Goal: Information Seeking & Learning: Learn about a topic

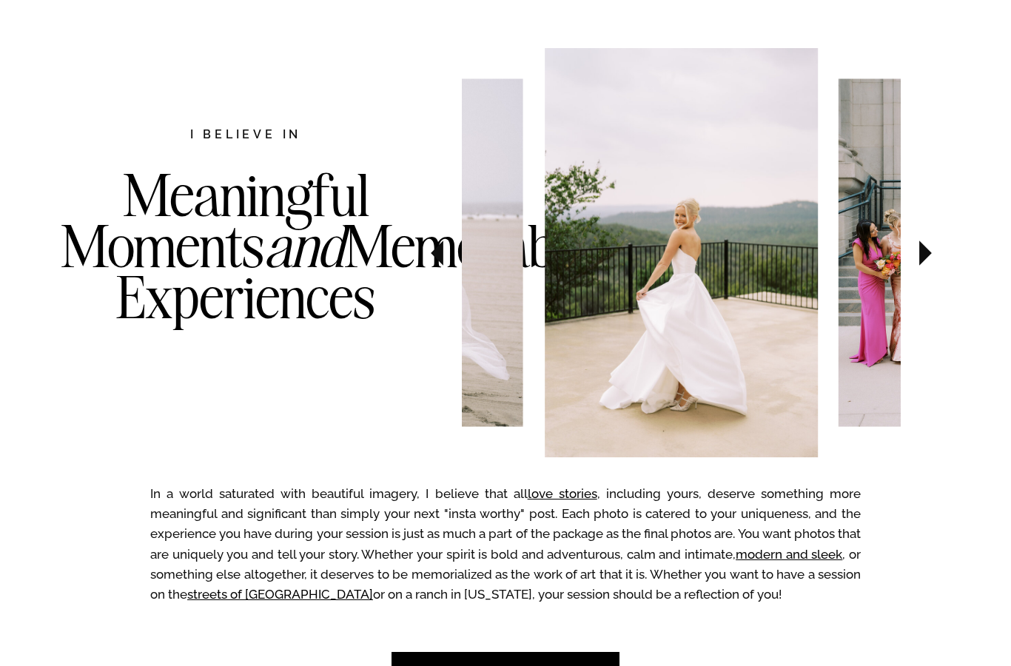
scroll to position [742, 0]
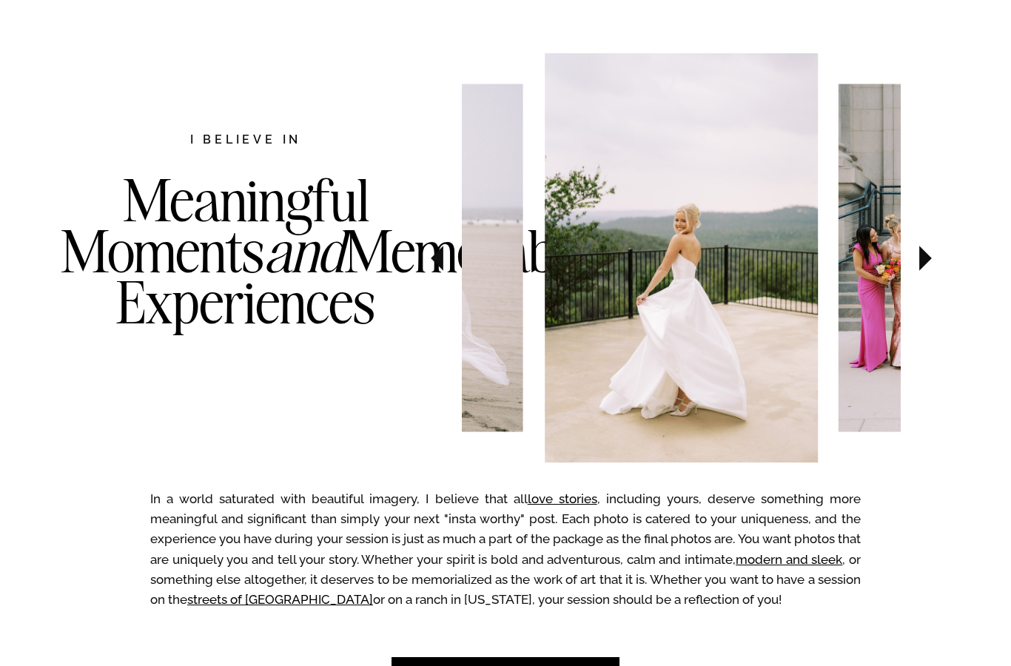
click at [939, 255] on icon at bounding box center [926, 258] width 50 height 52
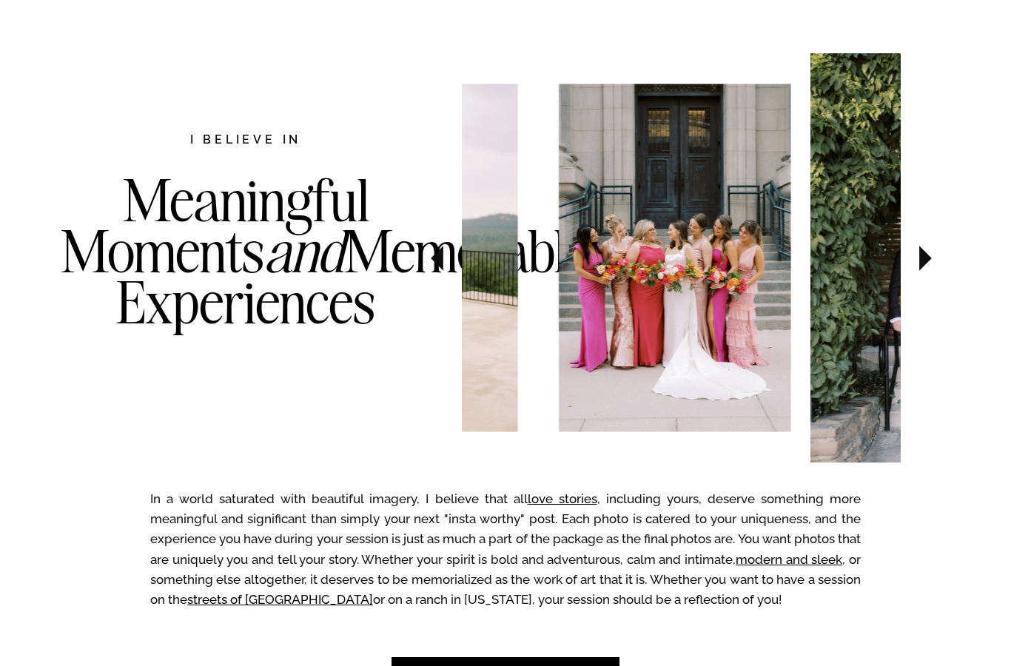
click at [920, 267] on icon at bounding box center [925, 258] width 13 height 25
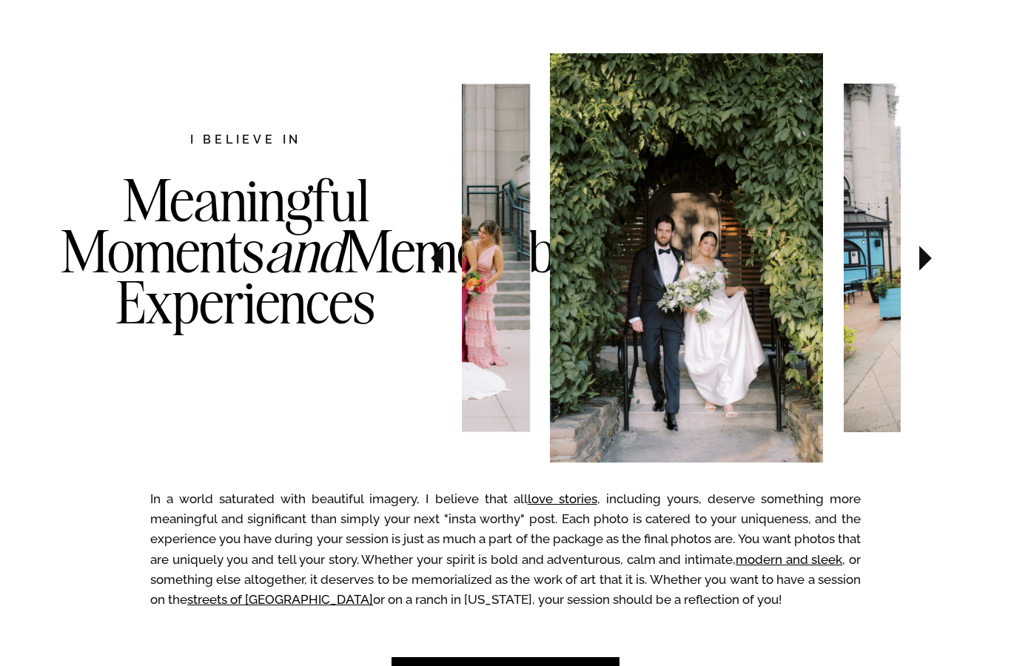
click at [919, 261] on icon at bounding box center [926, 258] width 50 height 52
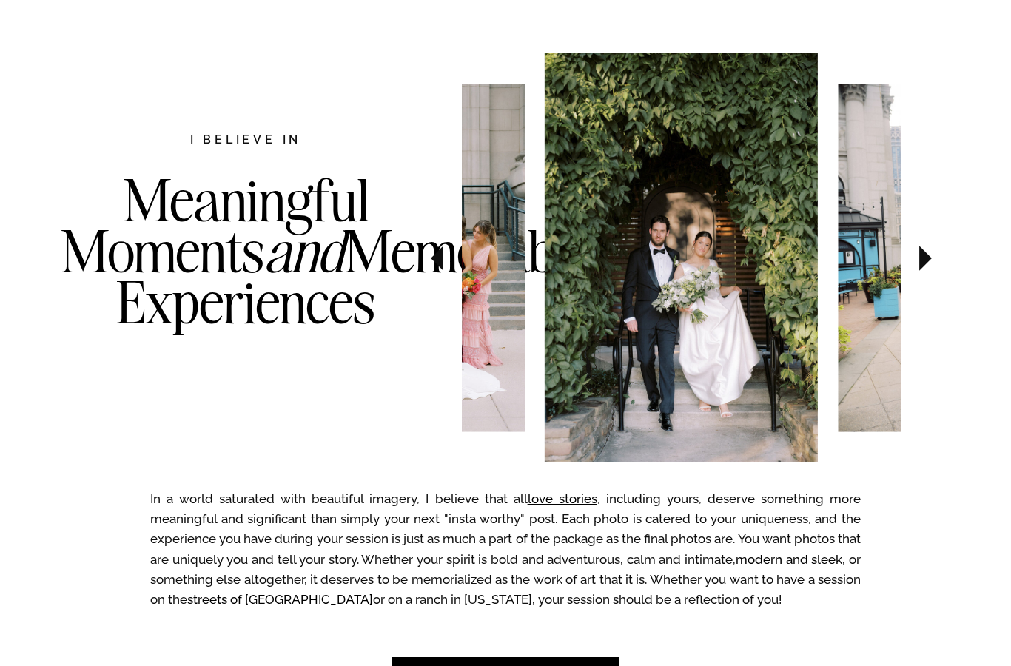
click at [927, 264] on icon at bounding box center [926, 258] width 50 height 52
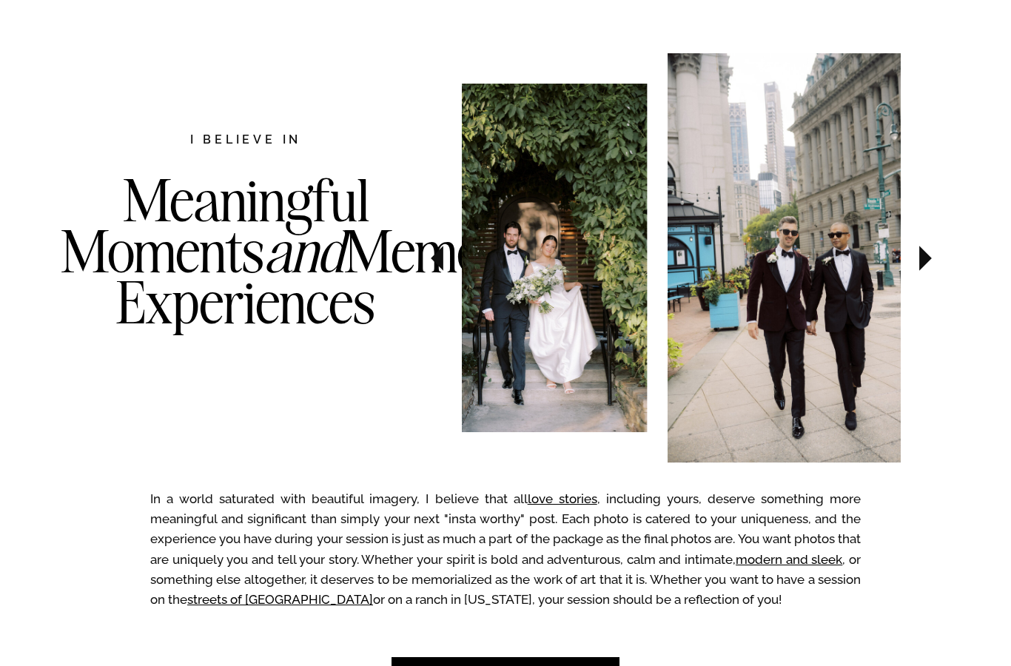
click at [923, 261] on icon at bounding box center [925, 258] width 13 height 25
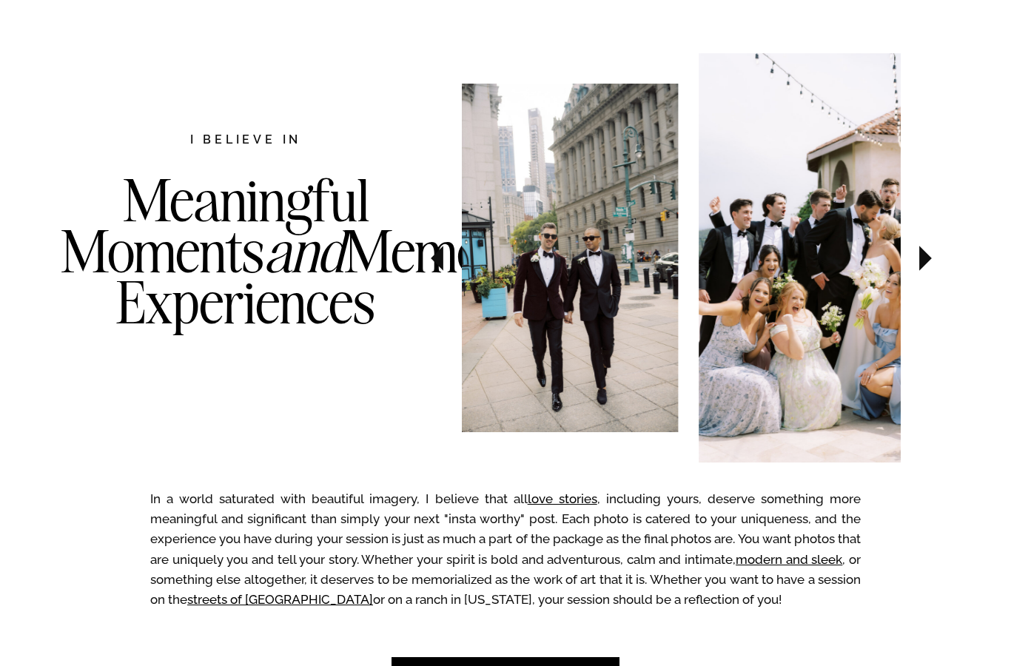
click at [922, 278] on icon at bounding box center [926, 258] width 50 height 52
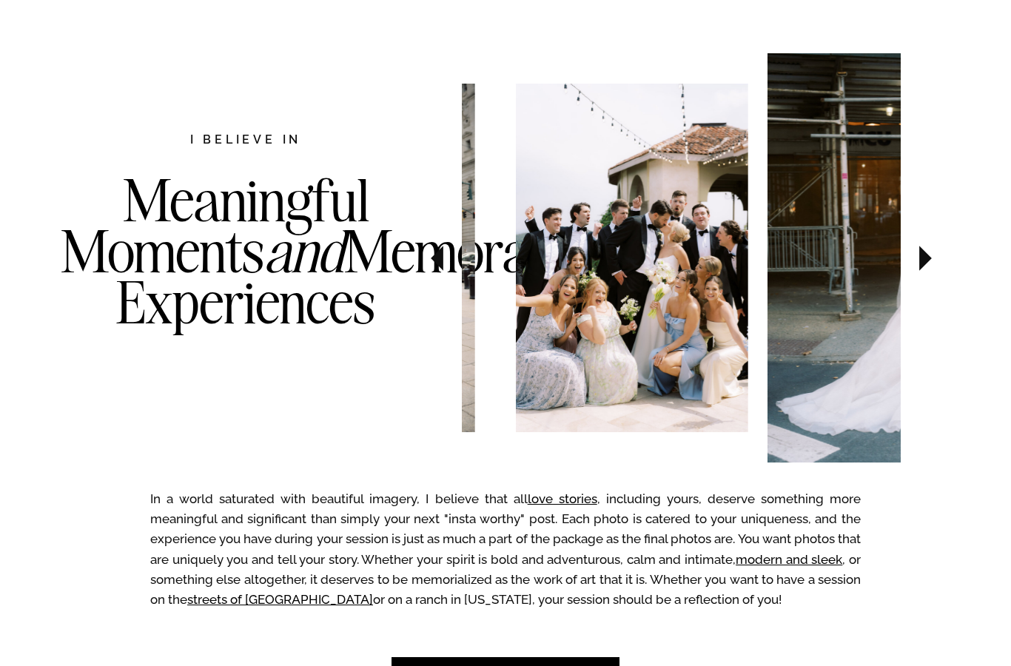
click at [913, 256] on icon at bounding box center [926, 258] width 50 height 52
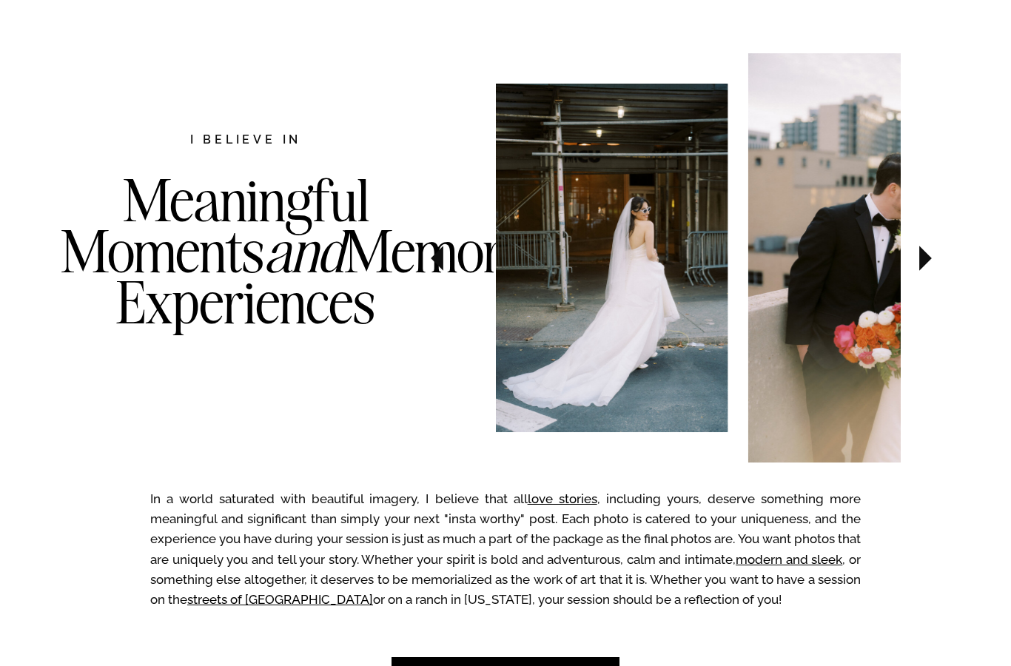
click at [925, 271] on icon at bounding box center [926, 258] width 50 height 52
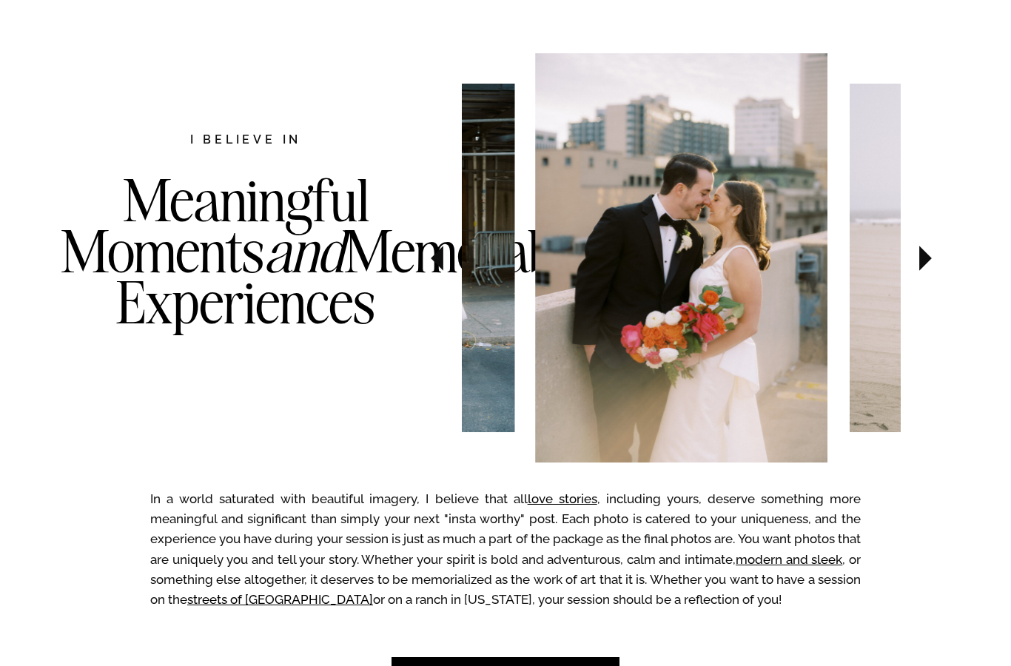
click at [918, 266] on icon at bounding box center [926, 258] width 50 height 52
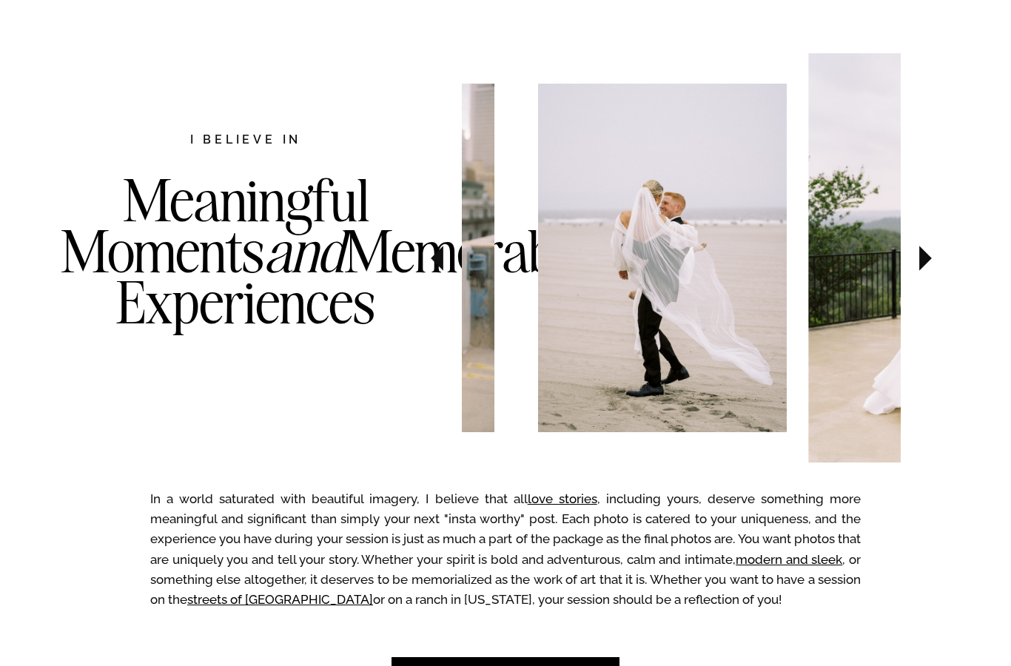
click at [931, 267] on icon at bounding box center [926, 258] width 50 height 52
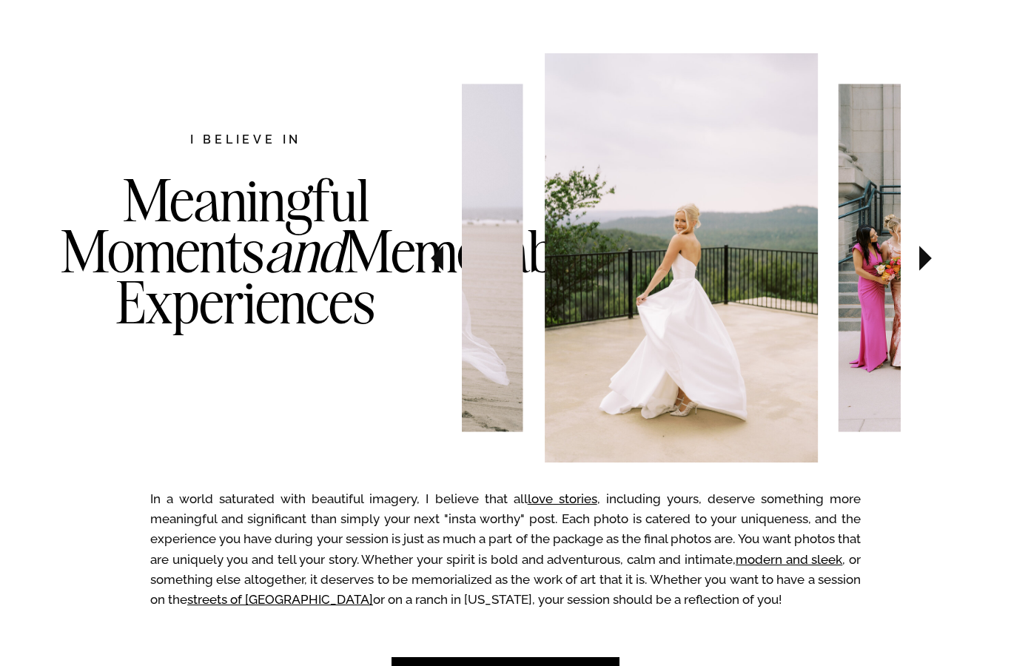
click at [929, 266] on icon at bounding box center [926, 258] width 50 height 52
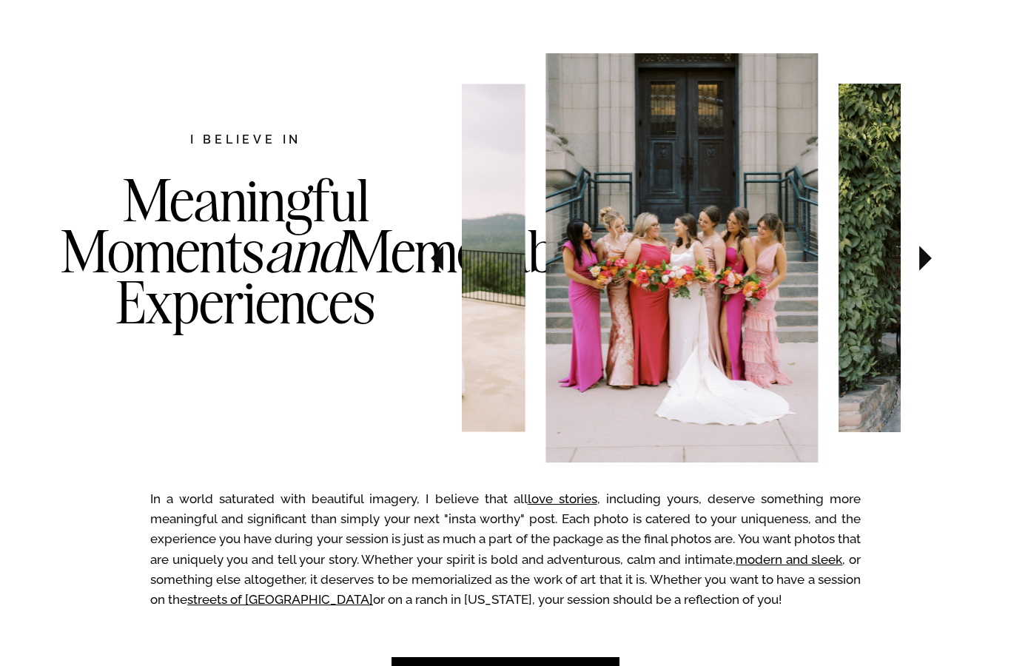
click at [919, 267] on icon at bounding box center [926, 258] width 50 height 52
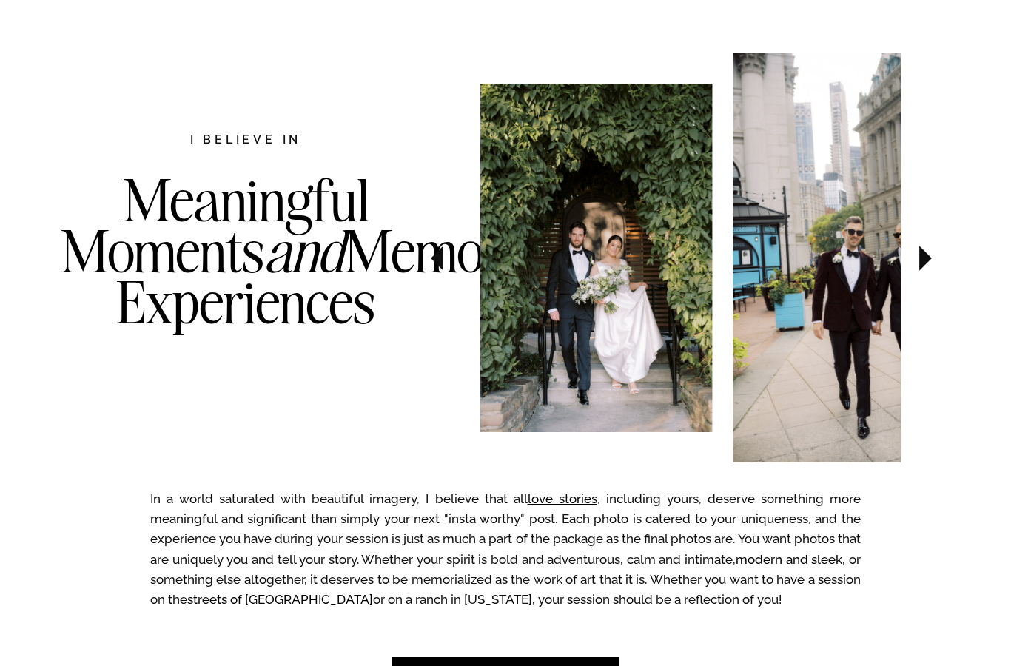
click at [928, 265] on icon at bounding box center [926, 258] width 50 height 52
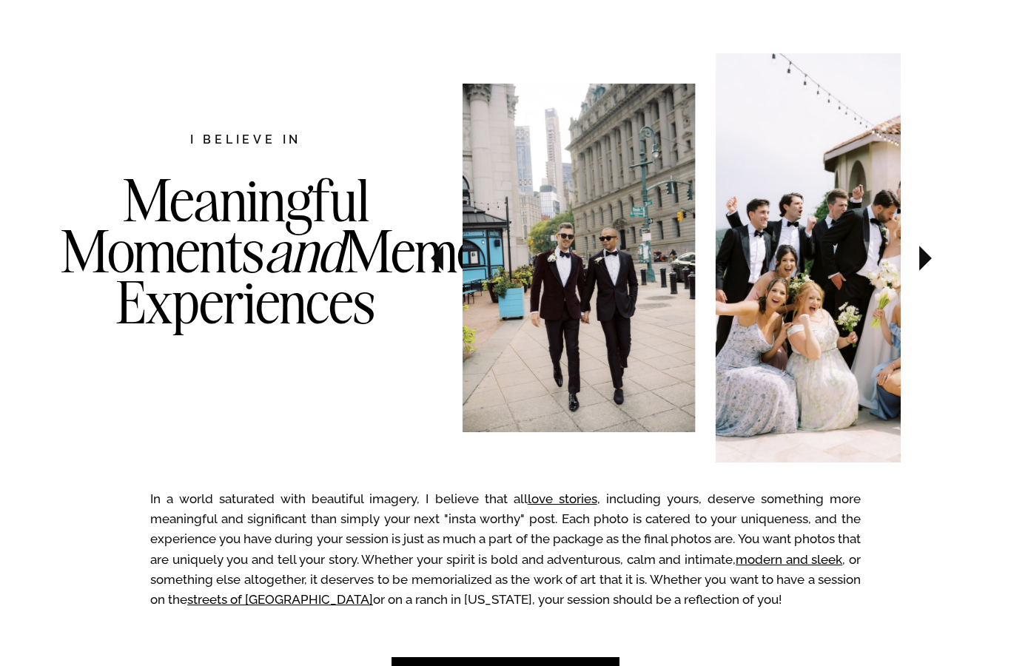
click at [933, 258] on icon at bounding box center [926, 258] width 50 height 52
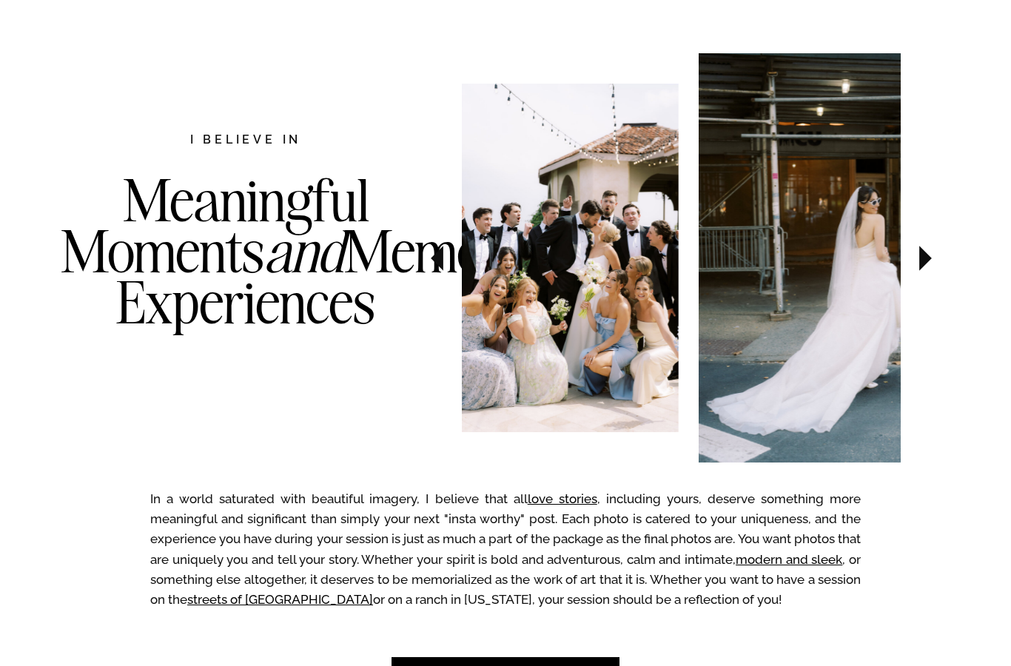
click at [925, 261] on icon at bounding box center [925, 258] width 13 height 25
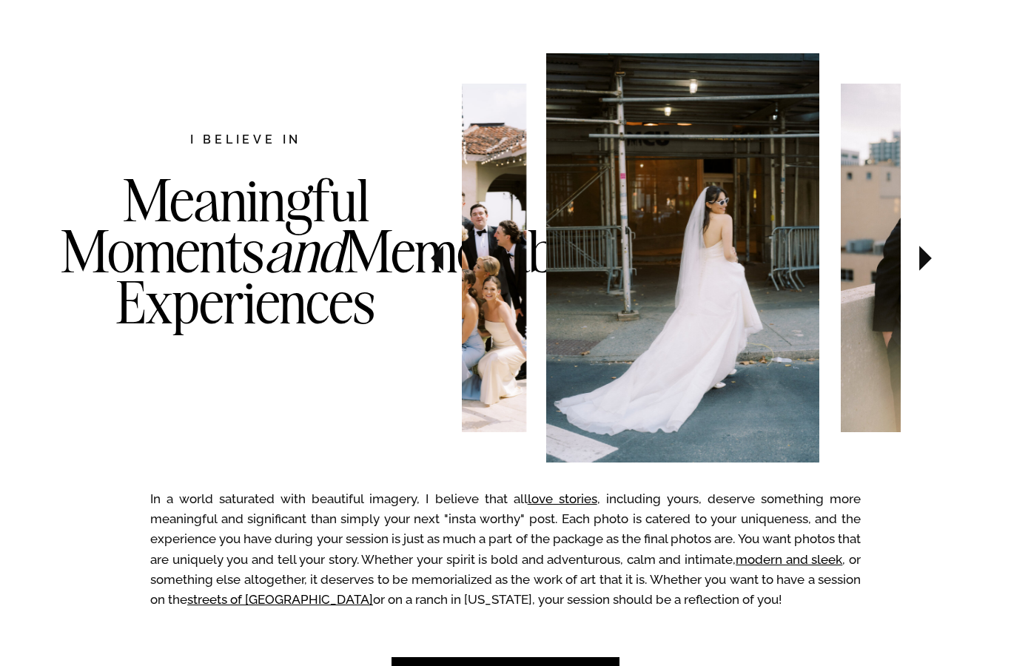
click at [929, 261] on icon at bounding box center [925, 258] width 13 height 25
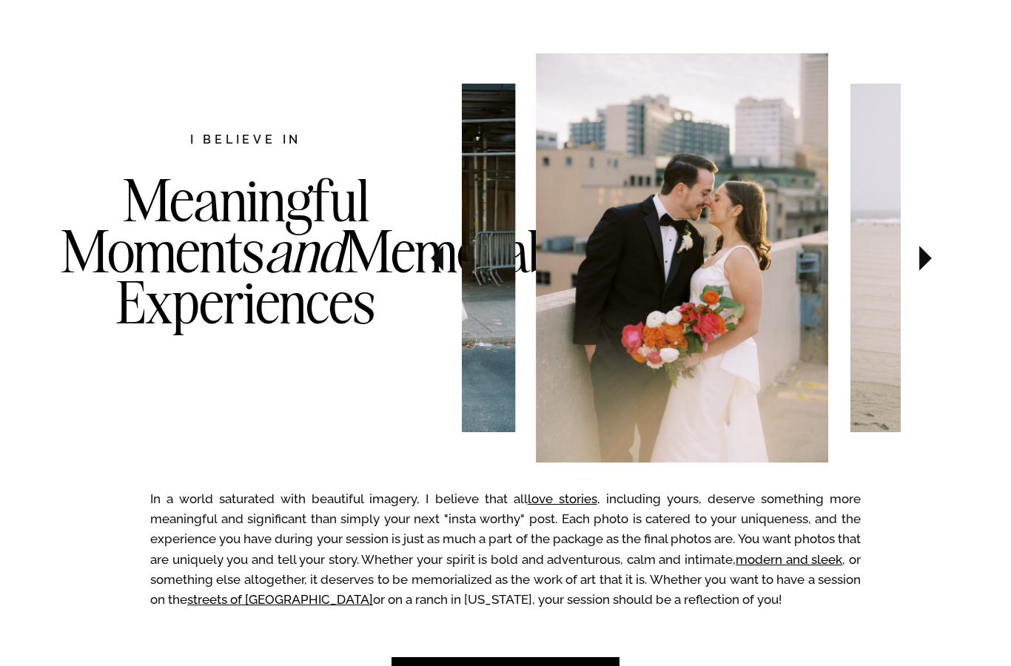
click at [934, 264] on icon at bounding box center [926, 258] width 50 height 52
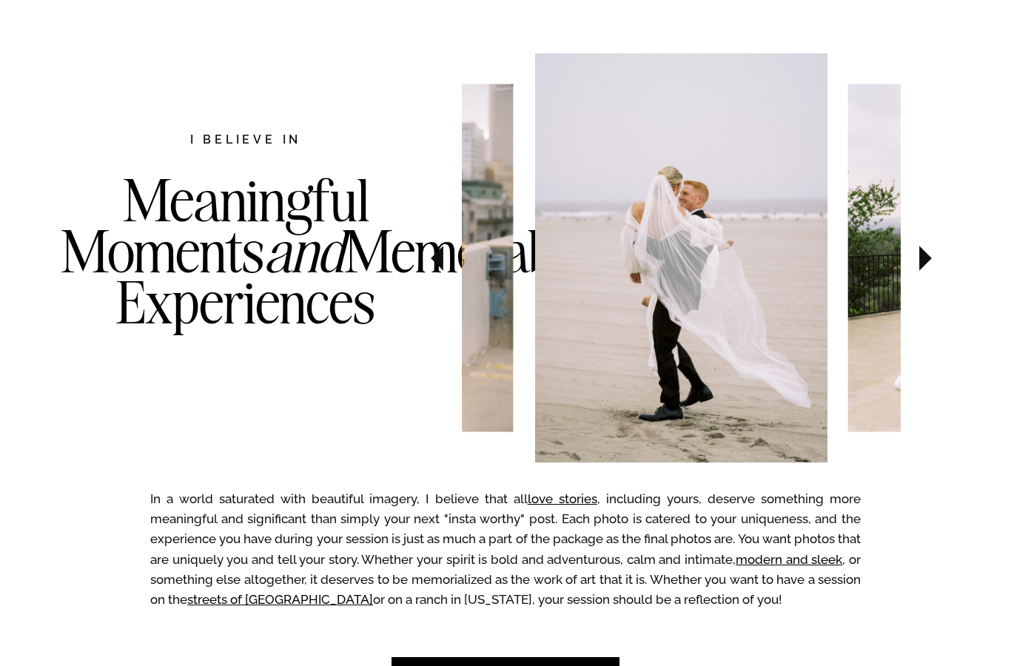
click at [928, 268] on icon at bounding box center [926, 258] width 50 height 52
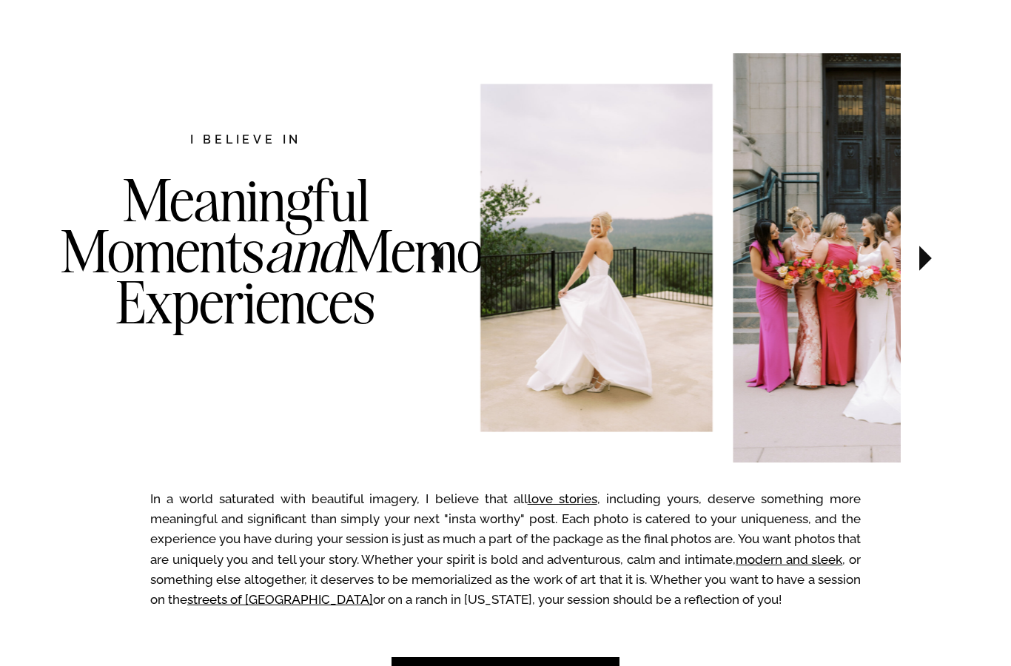
click at [930, 269] on icon at bounding box center [926, 258] width 50 height 52
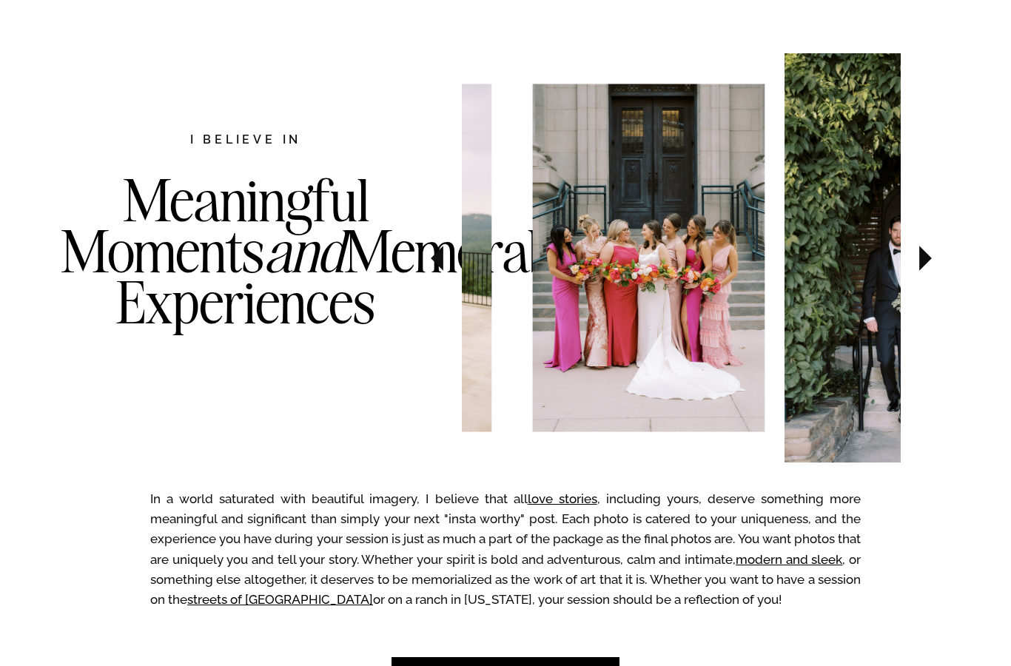
click at [921, 280] on icon at bounding box center [926, 258] width 50 height 52
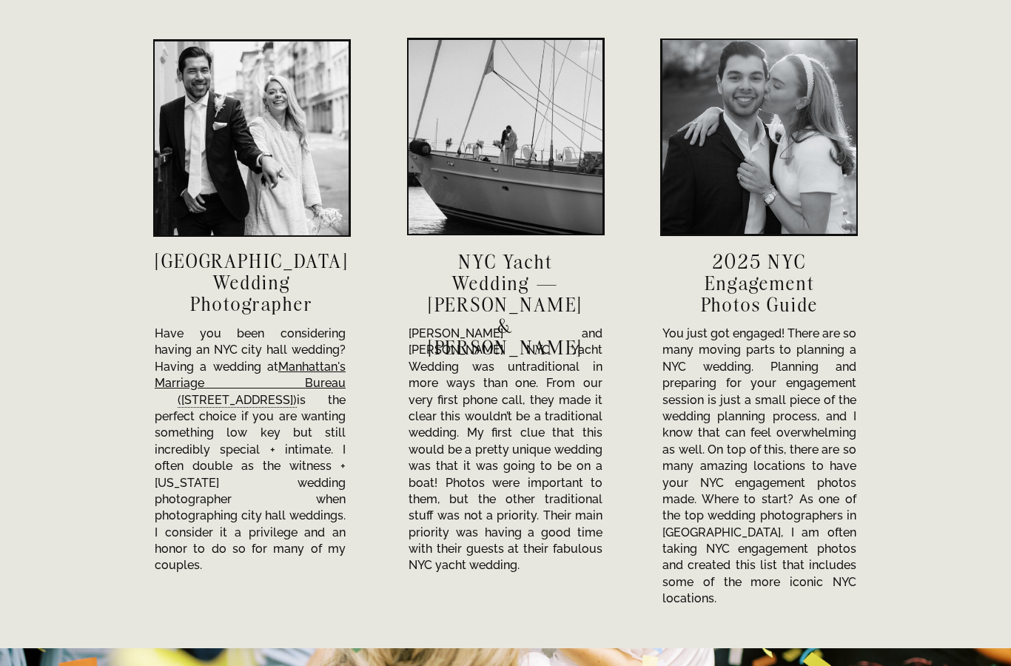
scroll to position [5108, 0]
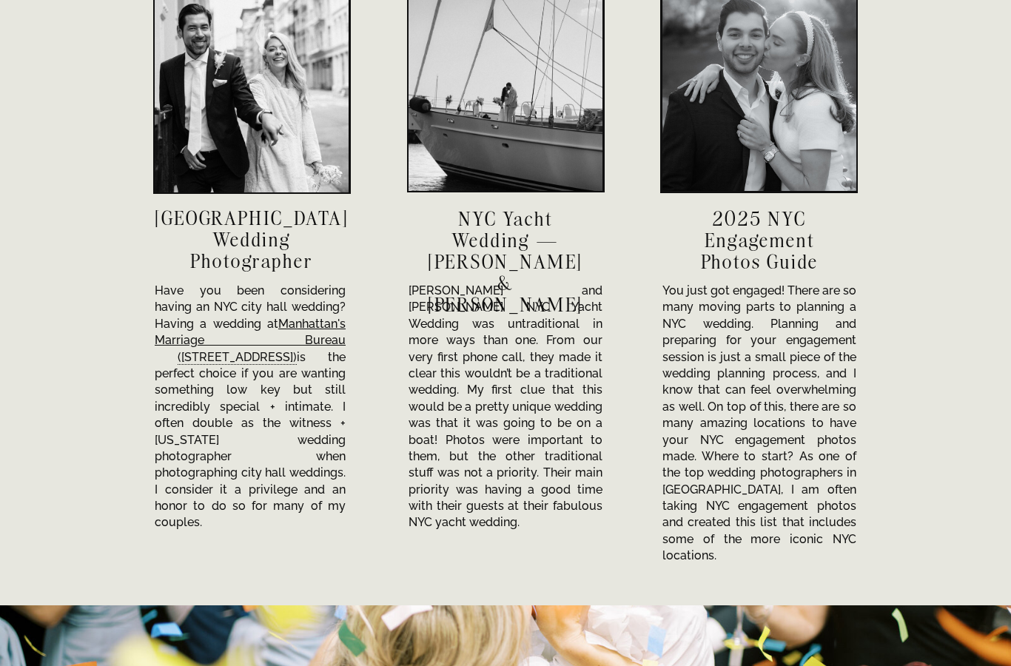
click at [252, 212] on h3 "NYC City Hall Wedding Photographer" at bounding box center [252, 239] width 194 height 64
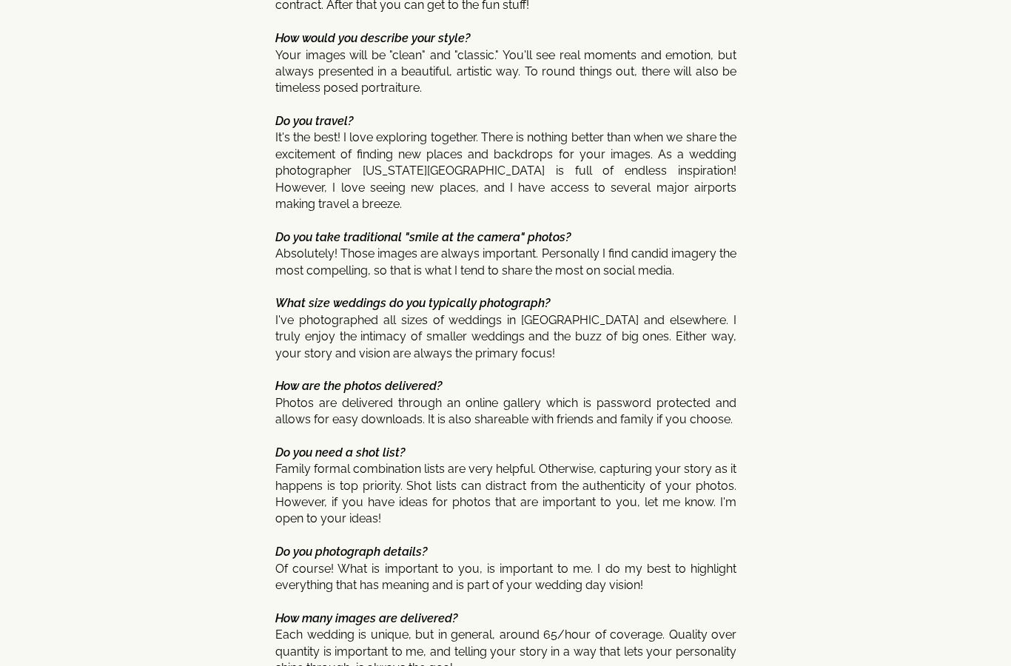
scroll to position [7370, 0]
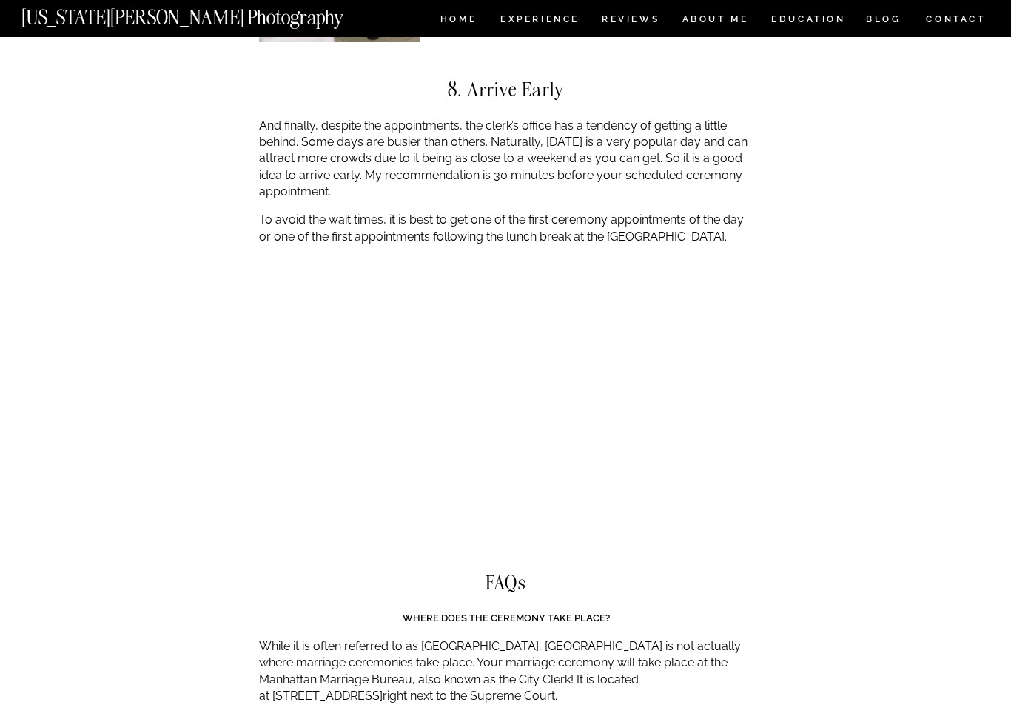
scroll to position [5971, 0]
